Goal: Transaction & Acquisition: Purchase product/service

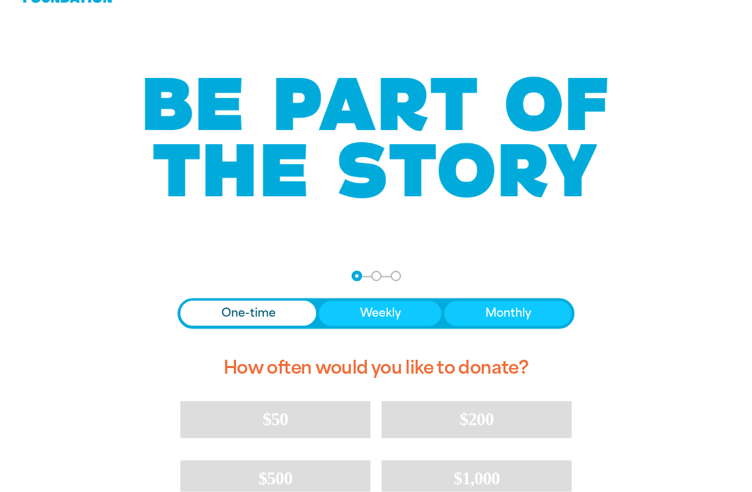
scroll to position [49, 0]
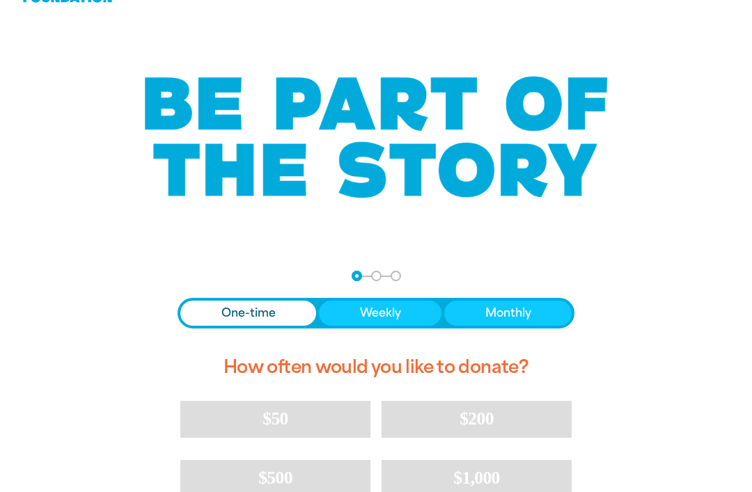
click at [284, 315] on span "Donation frequency" at bounding box center [248, 313] width 136 height 25
click at [422, 311] on button "Weekly" at bounding box center [380, 313] width 122 height 25
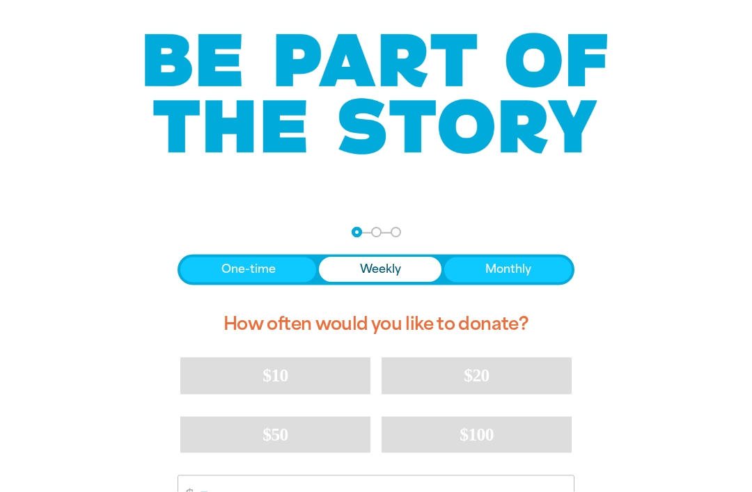
scroll to position [93, 0]
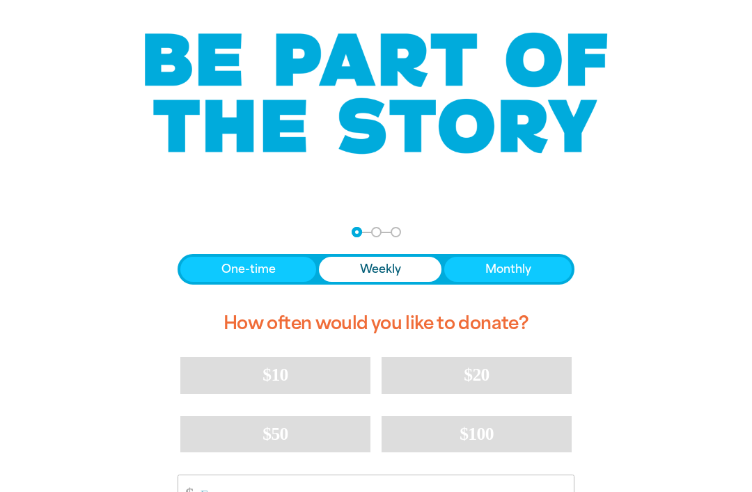
click at [537, 264] on button "Monthly" at bounding box center [507, 269] width 127 height 25
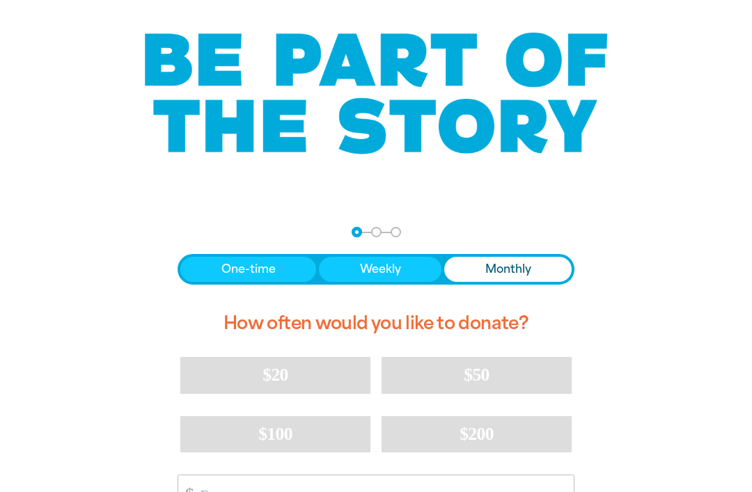
click at [414, 269] on button "Weekly" at bounding box center [380, 269] width 122 height 25
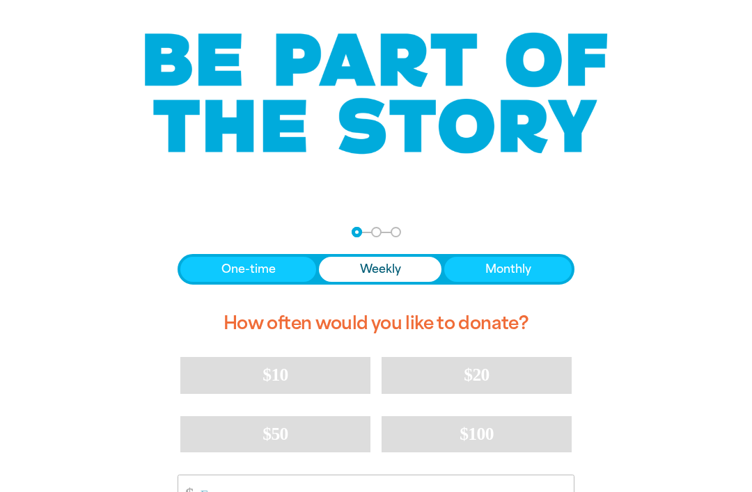
click at [213, 269] on button "One-time" at bounding box center [248, 269] width 136 height 25
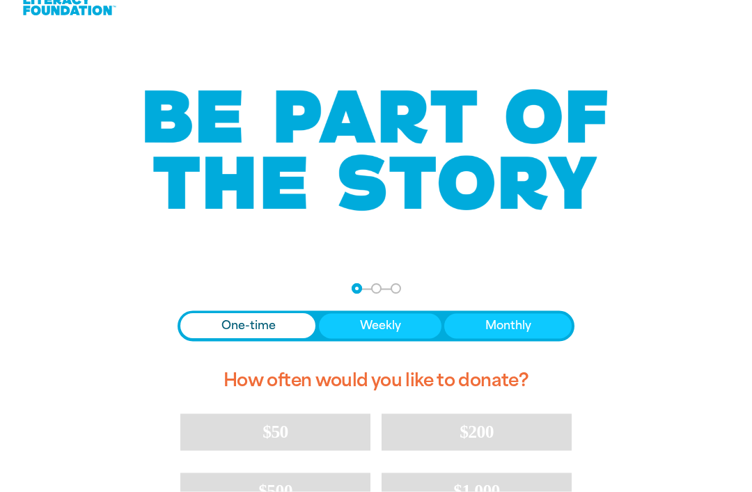
scroll to position [0, 0]
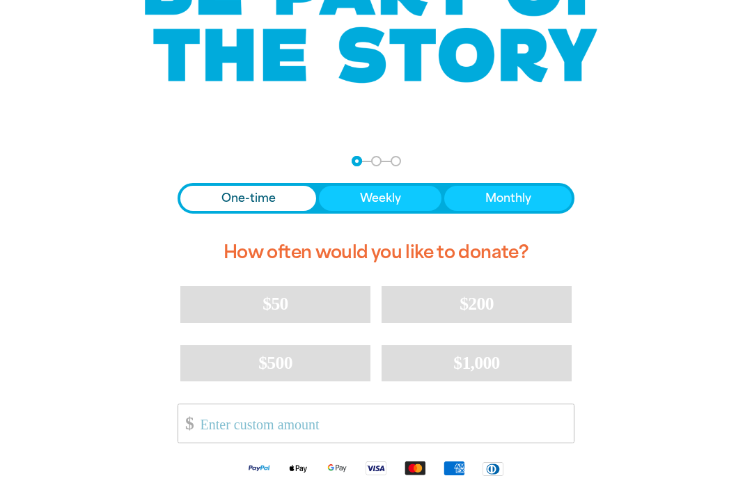
click at [395, 193] on span "Weekly" at bounding box center [380, 198] width 41 height 17
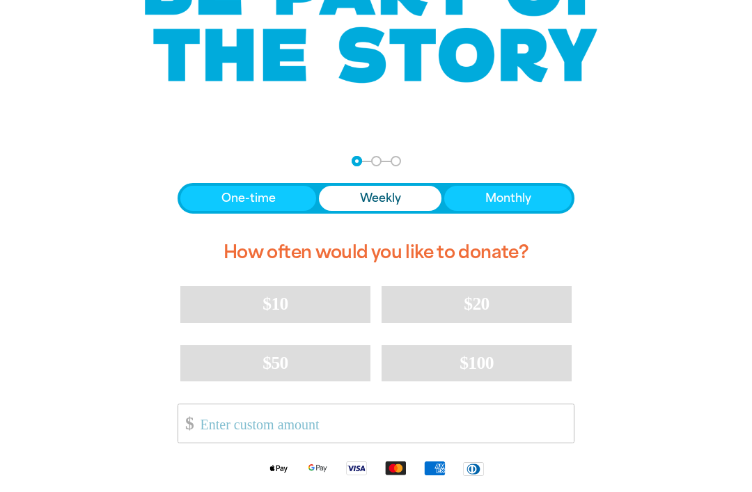
click at [543, 198] on button "Monthly" at bounding box center [507, 198] width 127 height 25
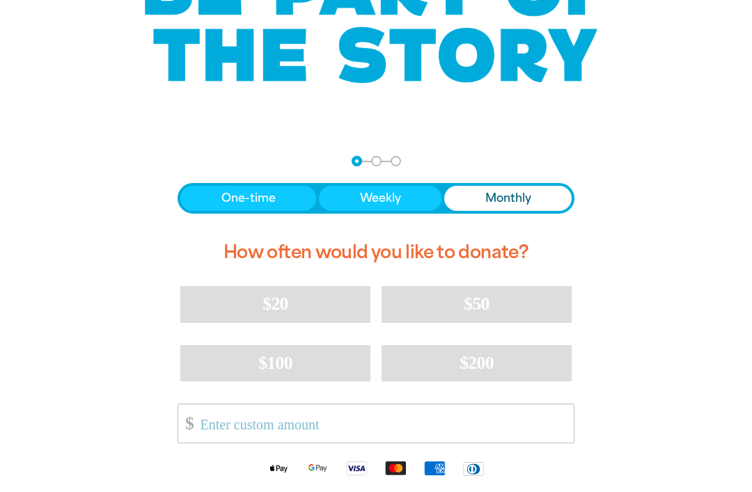
click at [548, 425] on input "Other Amount" at bounding box center [382, 423] width 383 height 38
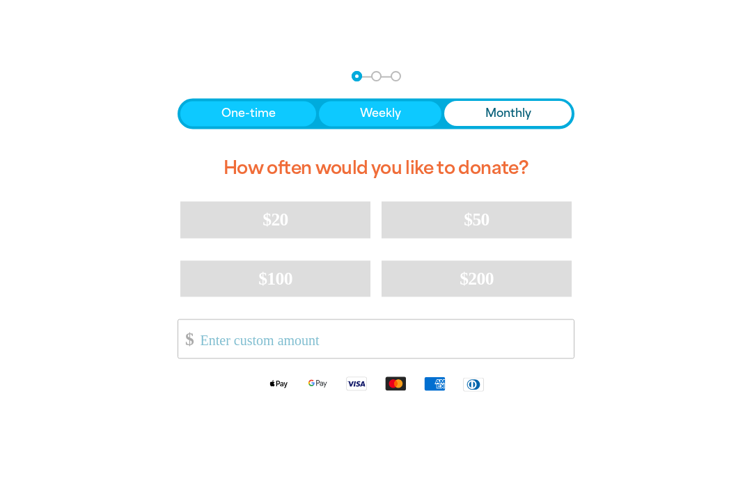
click at [287, 174] on button "One-time" at bounding box center [248, 186] width 136 height 25
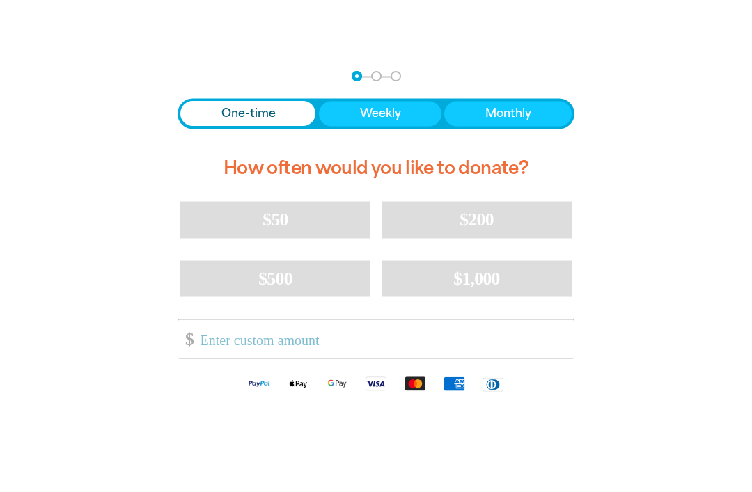
scroll to position [249, 0]
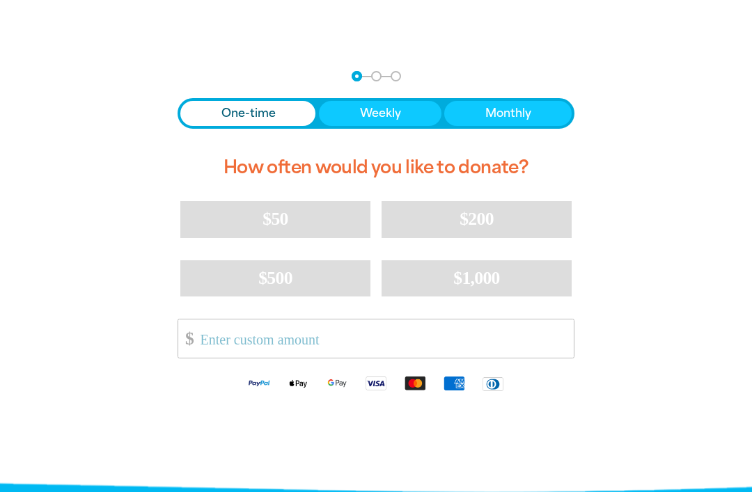
click at [532, 342] on input "Other Amount" at bounding box center [382, 338] width 383 height 38
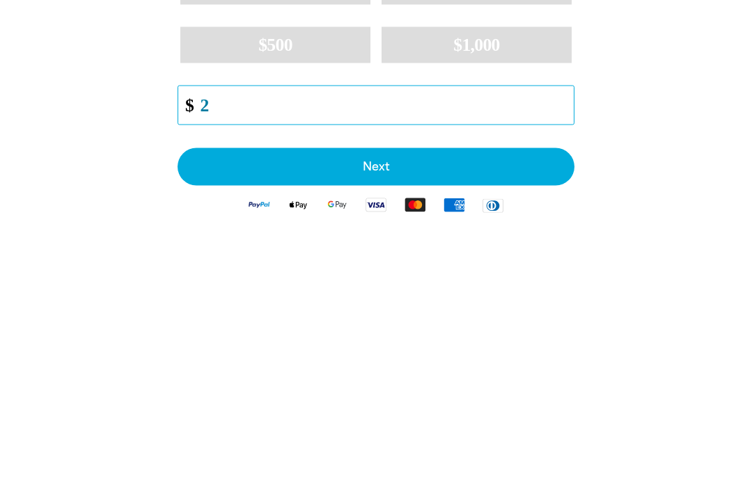
type input "2"
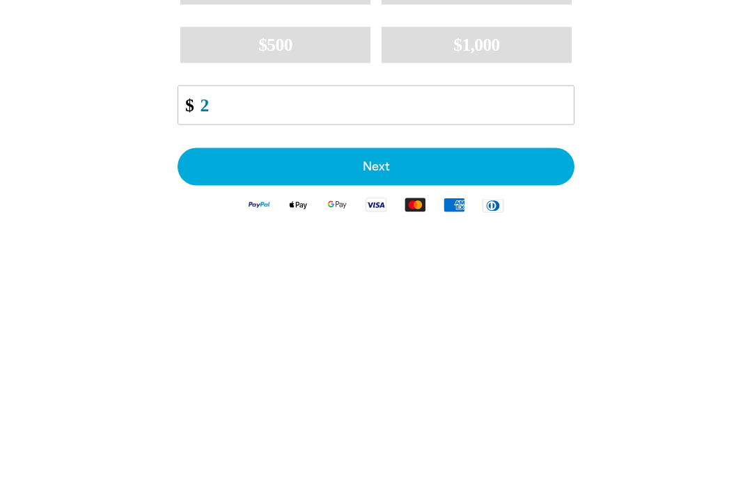
click at [683, 158] on div "arrow_back Back Step 1 Step 2 Step 3 One-time Weekly Monthly How often would yo…" at bounding box center [376, 298] width 752 height 489
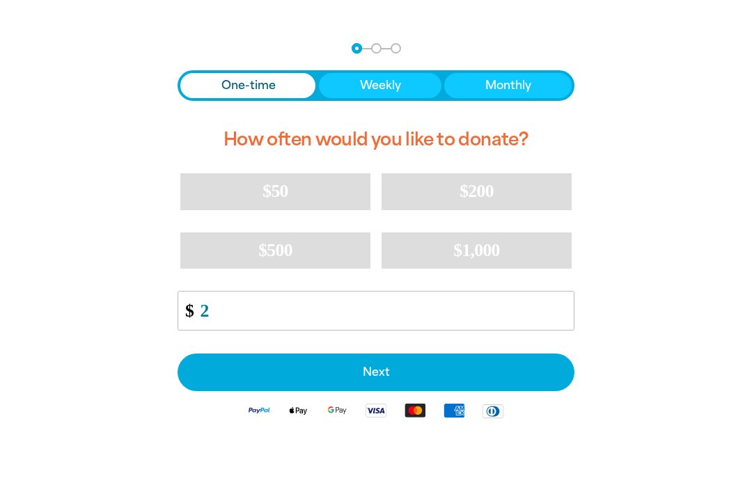
scroll to position [275, 0]
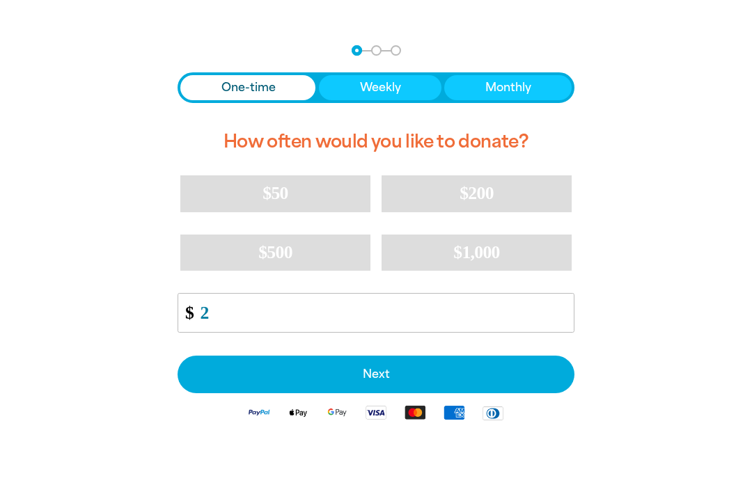
click at [509, 377] on span "Next" at bounding box center [376, 374] width 366 height 11
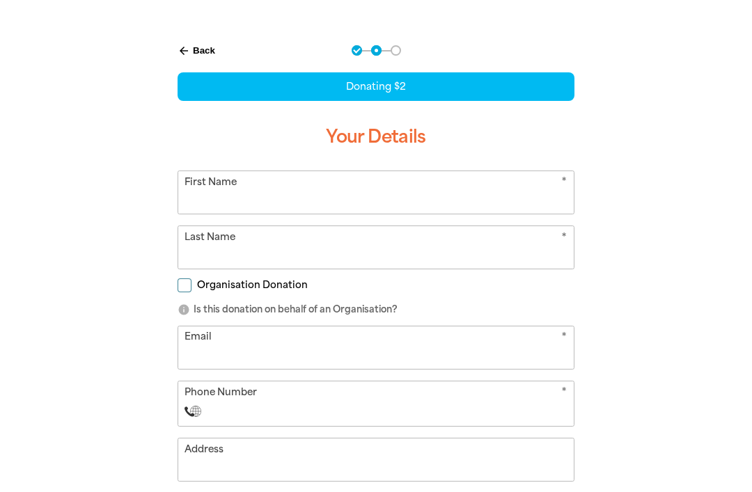
click at [294, 196] on input "First Name" at bounding box center [375, 192] width 395 height 42
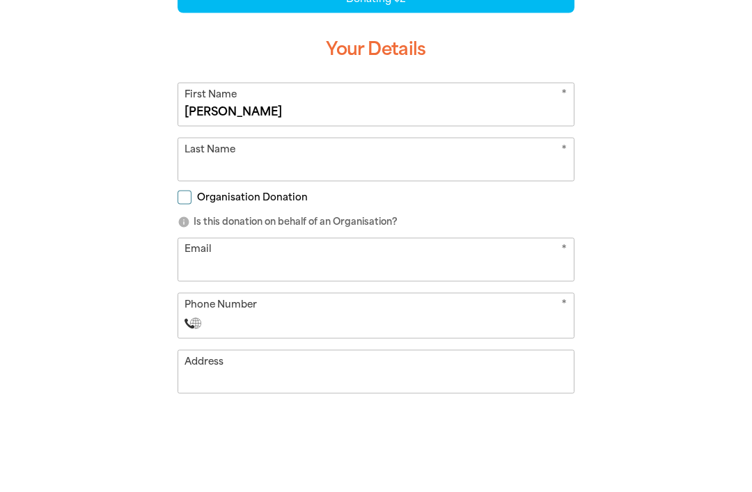
type input "Nicole"
click at [452, 226] on input "Last Name" at bounding box center [375, 247] width 395 height 42
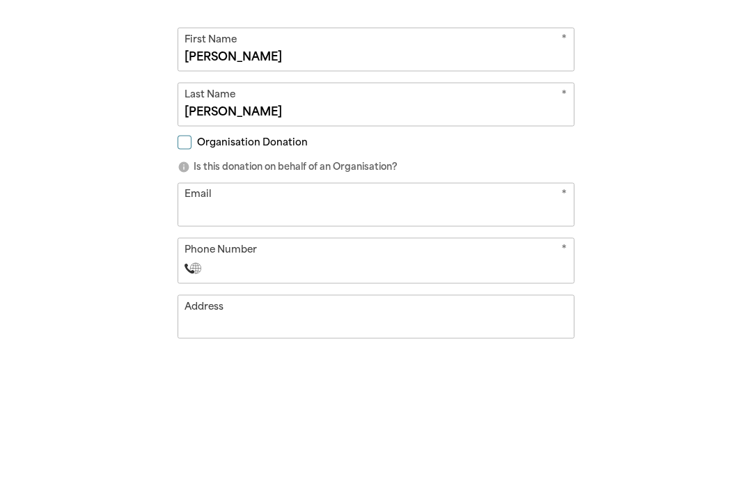
type input "Warren"
click at [517, 280] on div "Organisation Donation" at bounding box center [375, 287] width 397 height 15
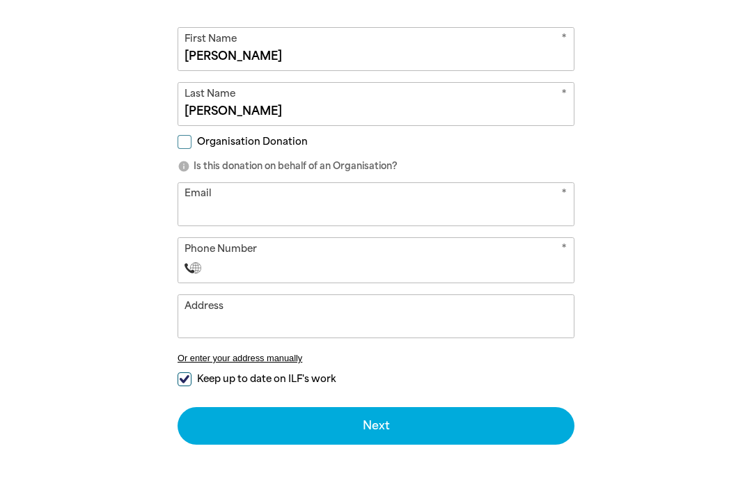
click at [534, 194] on input "Email" at bounding box center [375, 204] width 395 height 42
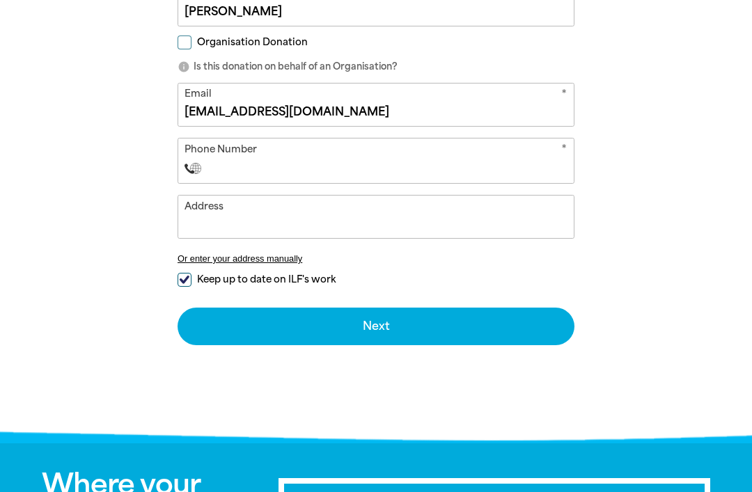
click at [473, 168] on input "Phone Number" at bounding box center [390, 168] width 356 height 17
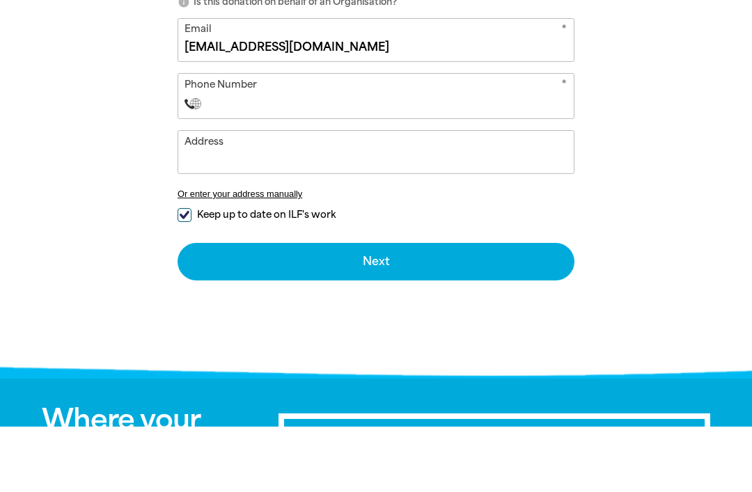
click at [690, 152] on div "arrow_back Back Step 1 Step 2 Step 3 Donating $2 Your Details * First Name Nico…" at bounding box center [376, 111] width 752 height 651
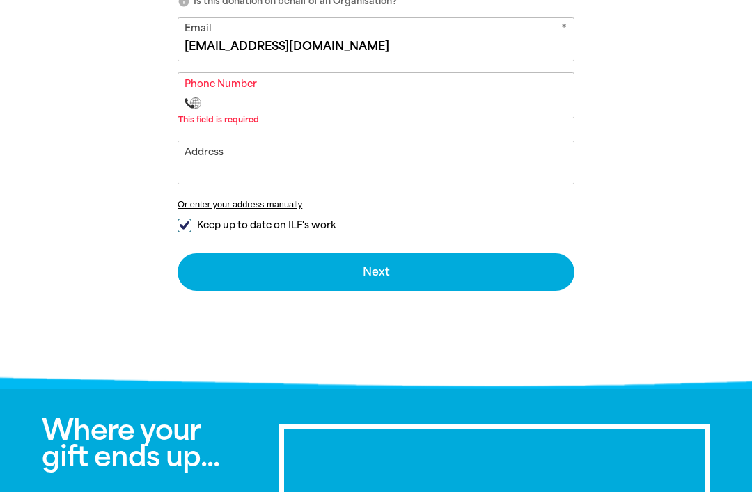
click at [699, 117] on div "arrow_back Back Step 1 Step 2 Step 3 Donating $2 Your Details * First Name Nico…" at bounding box center [376, 51] width 752 height 663
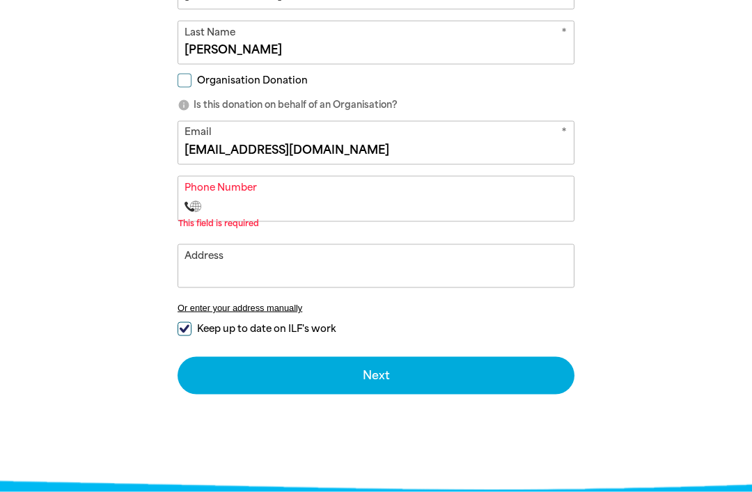
scroll to position [476, 0]
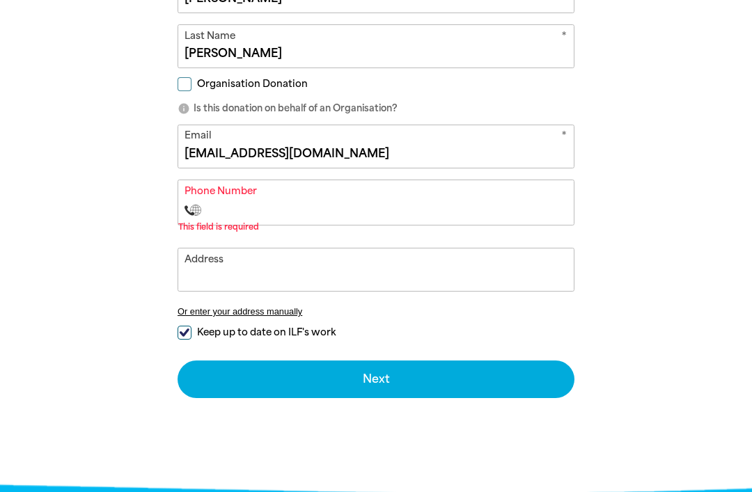
click at [527, 150] on input "nicolewarren10@hotmail.com" at bounding box center [375, 146] width 395 height 42
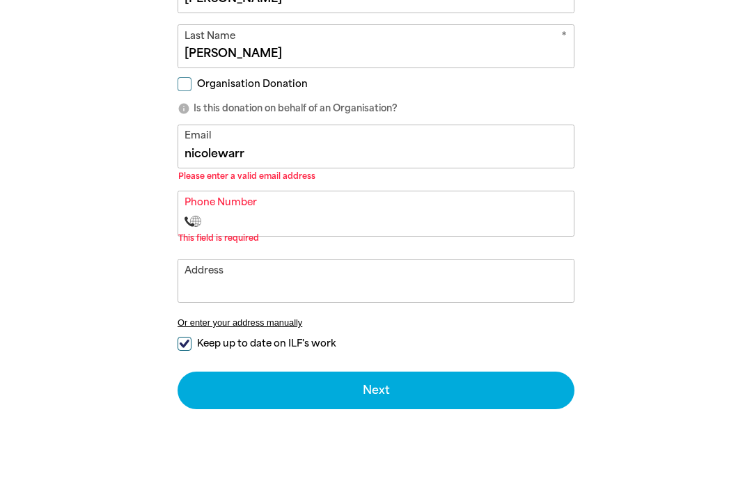
type input "nicolewar"
